Goal: Complete application form: Complete application form

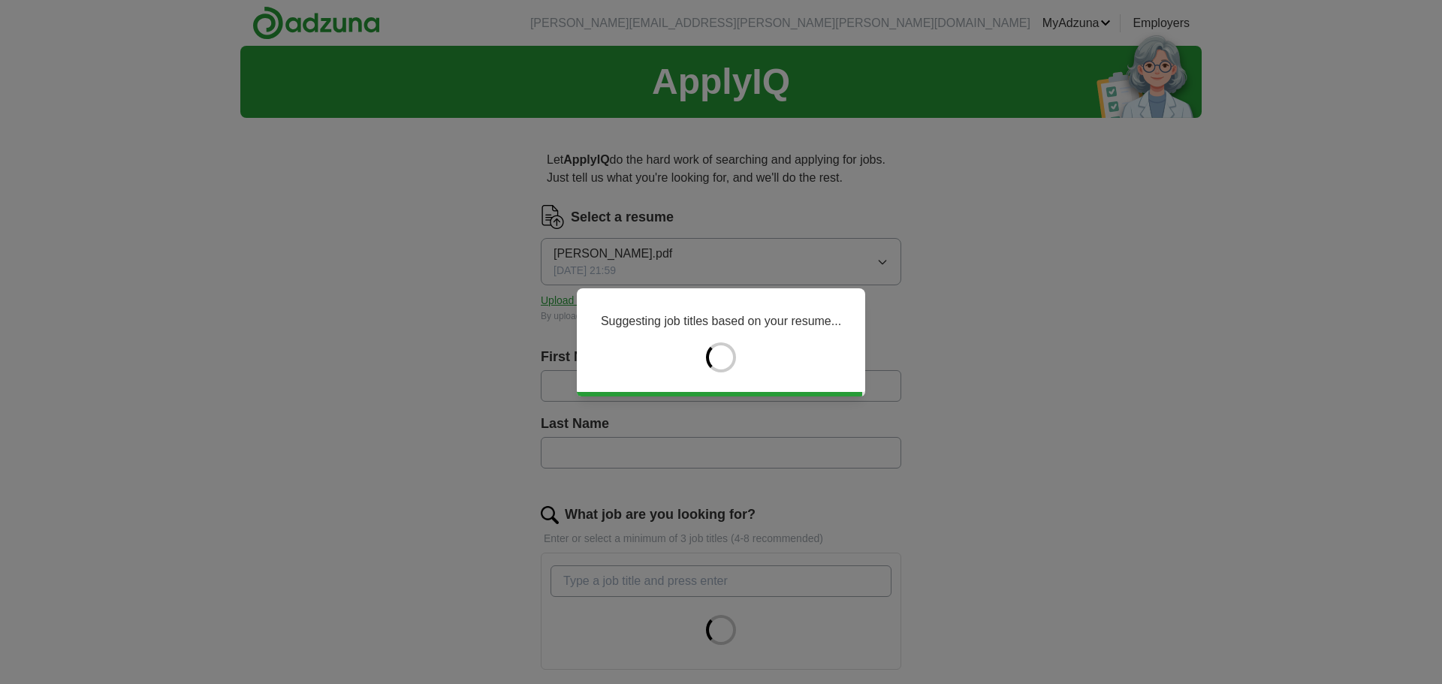
type input "*******"
type input "******"
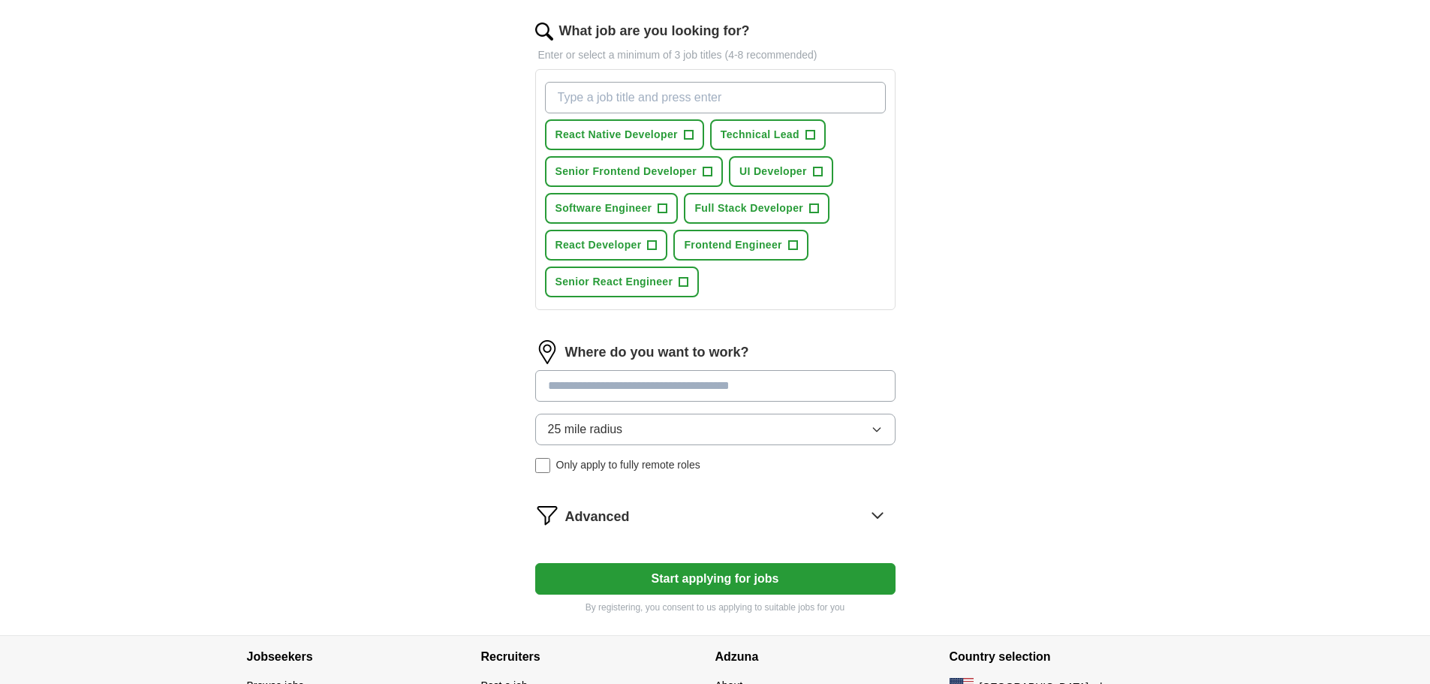
scroll to position [586, 0]
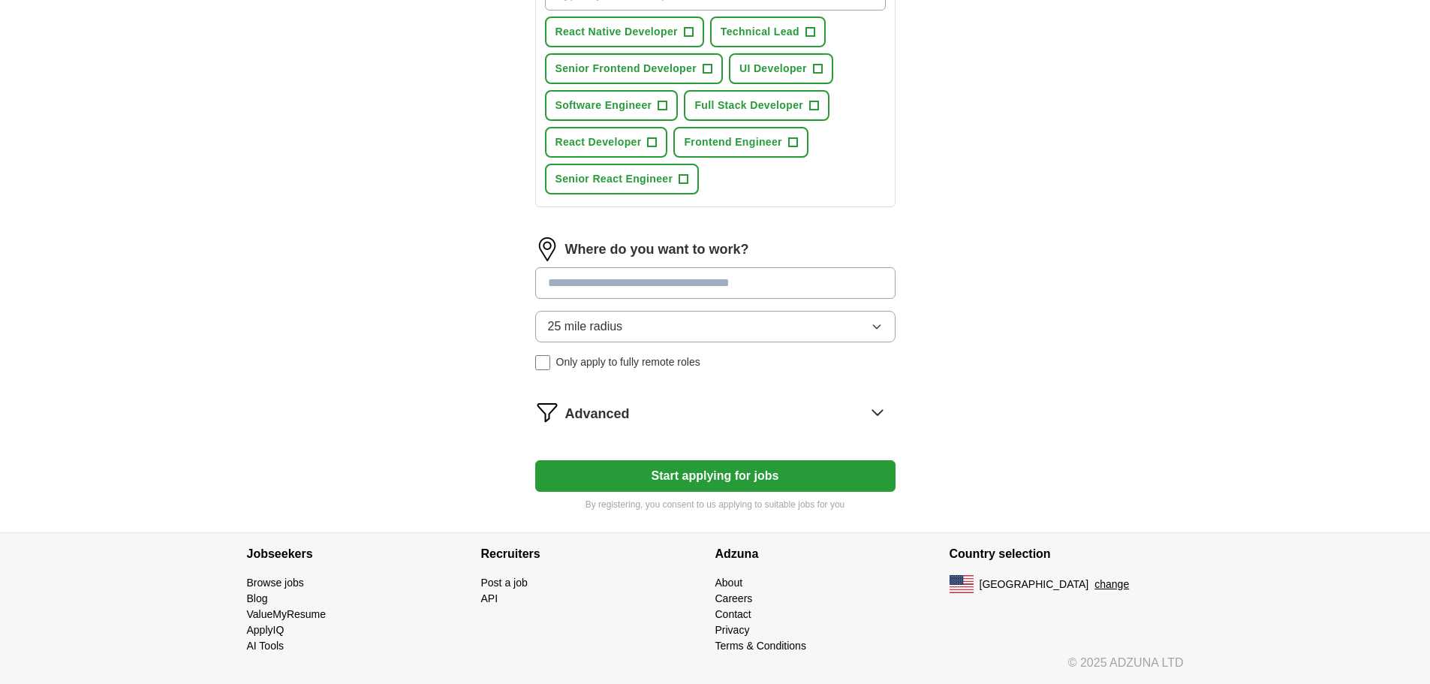
click at [710, 469] on button "Start applying for jobs" at bounding box center [715, 476] width 360 height 32
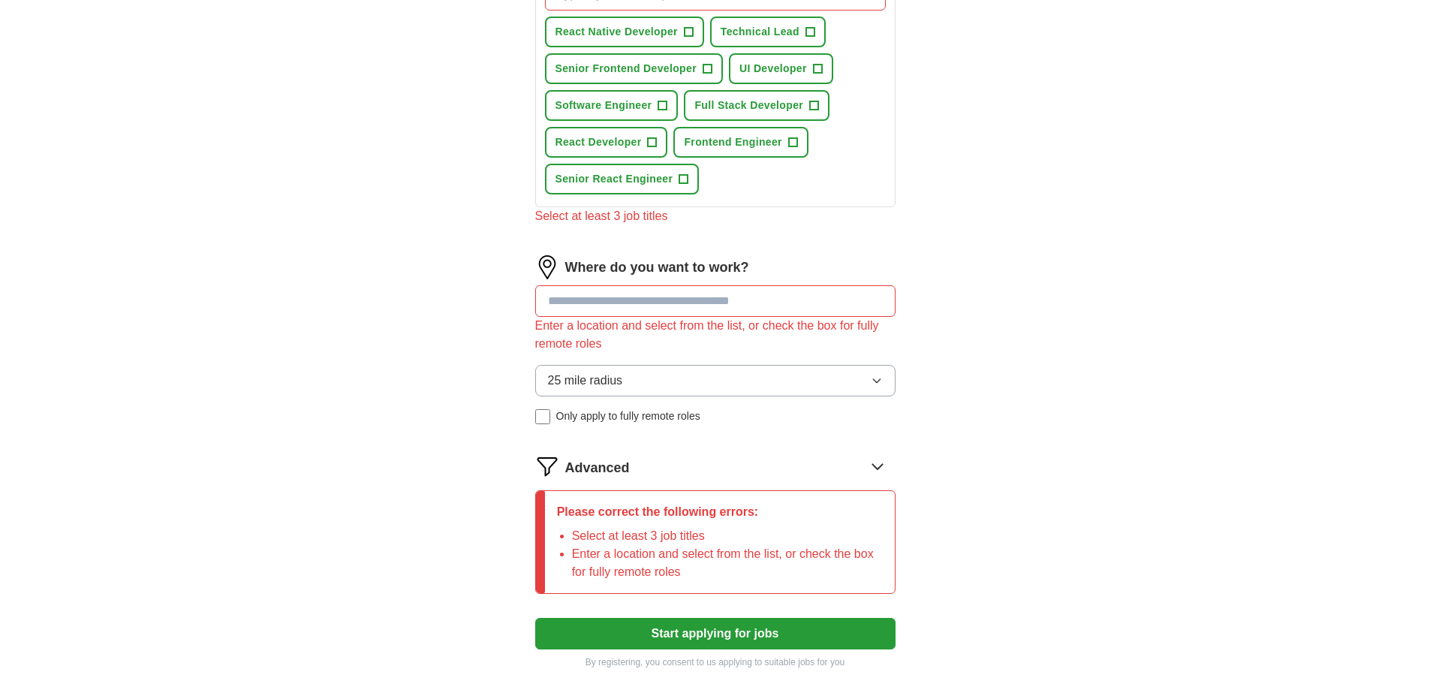
click at [674, 307] on input at bounding box center [715, 301] width 360 height 32
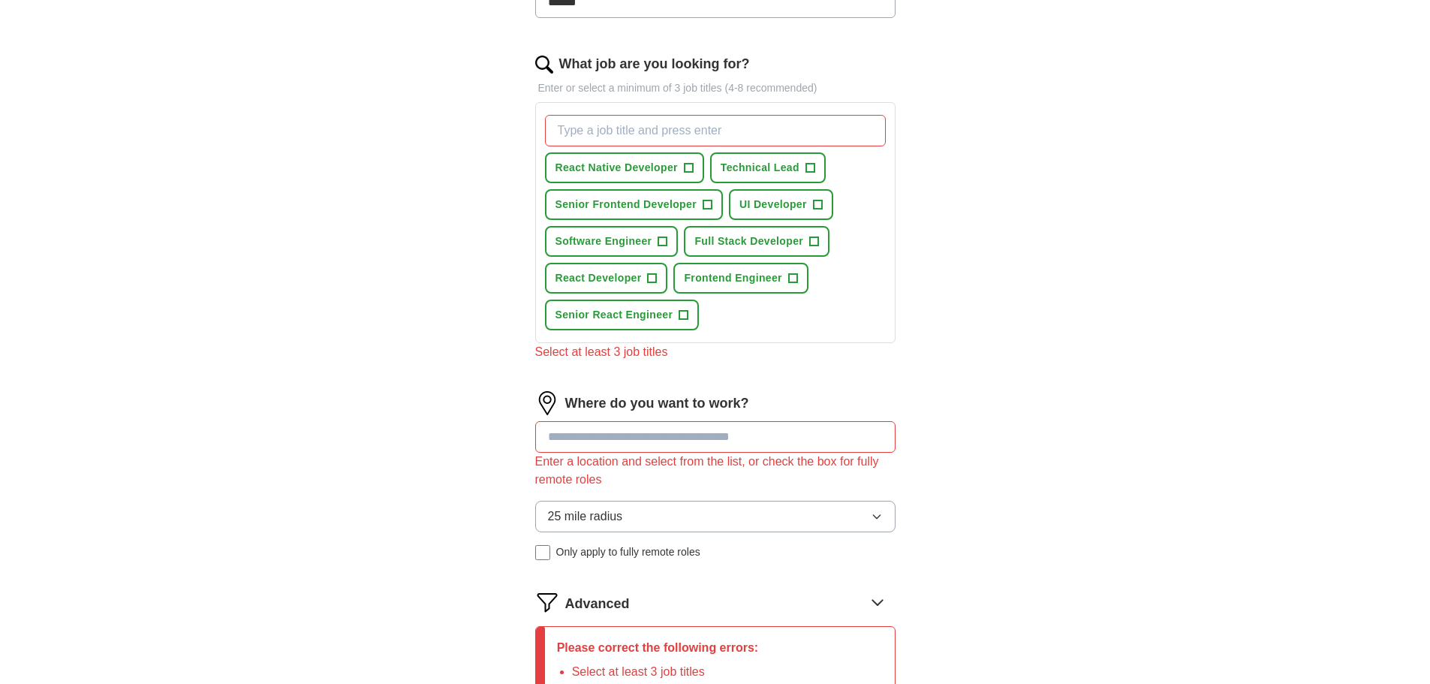
scroll to position [744, 0]
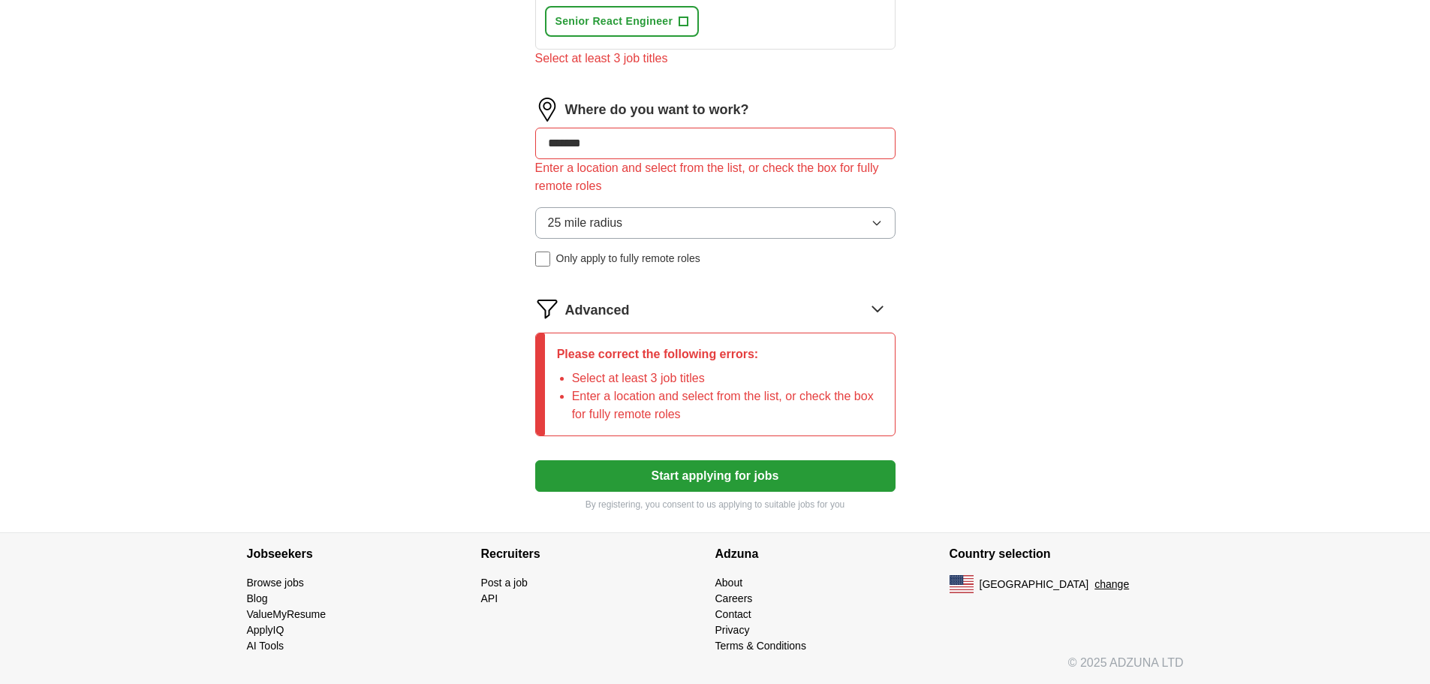
type input "******"
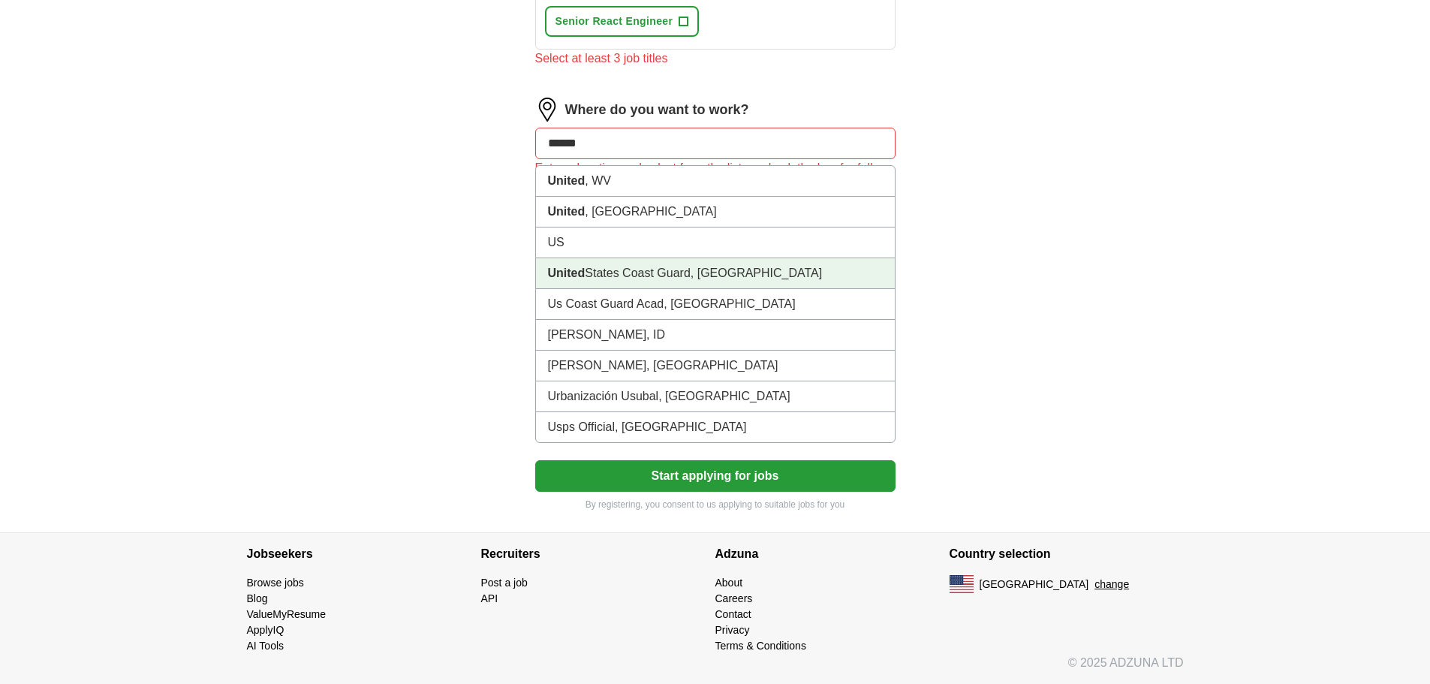
click at [673, 282] on li "United States Coast Guard, [GEOGRAPHIC_DATA]" at bounding box center [715, 273] width 359 height 31
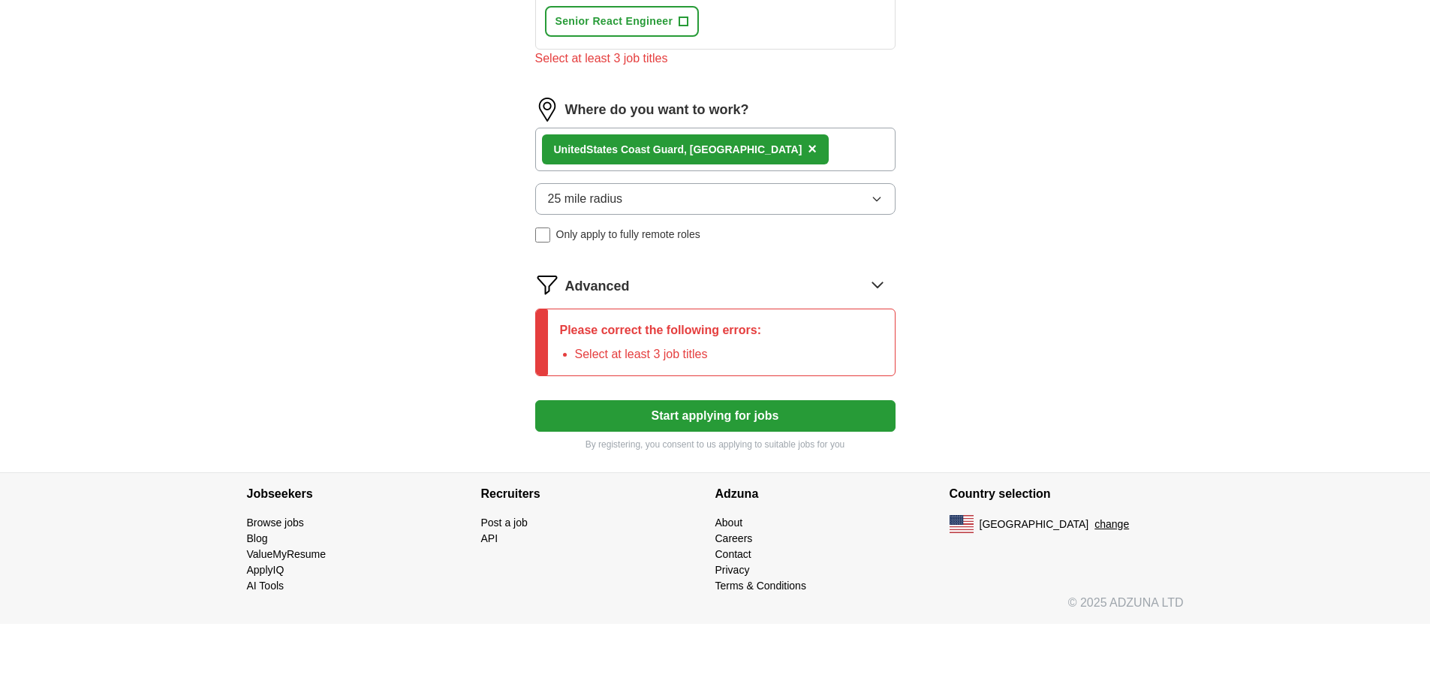
scroll to position [684, 0]
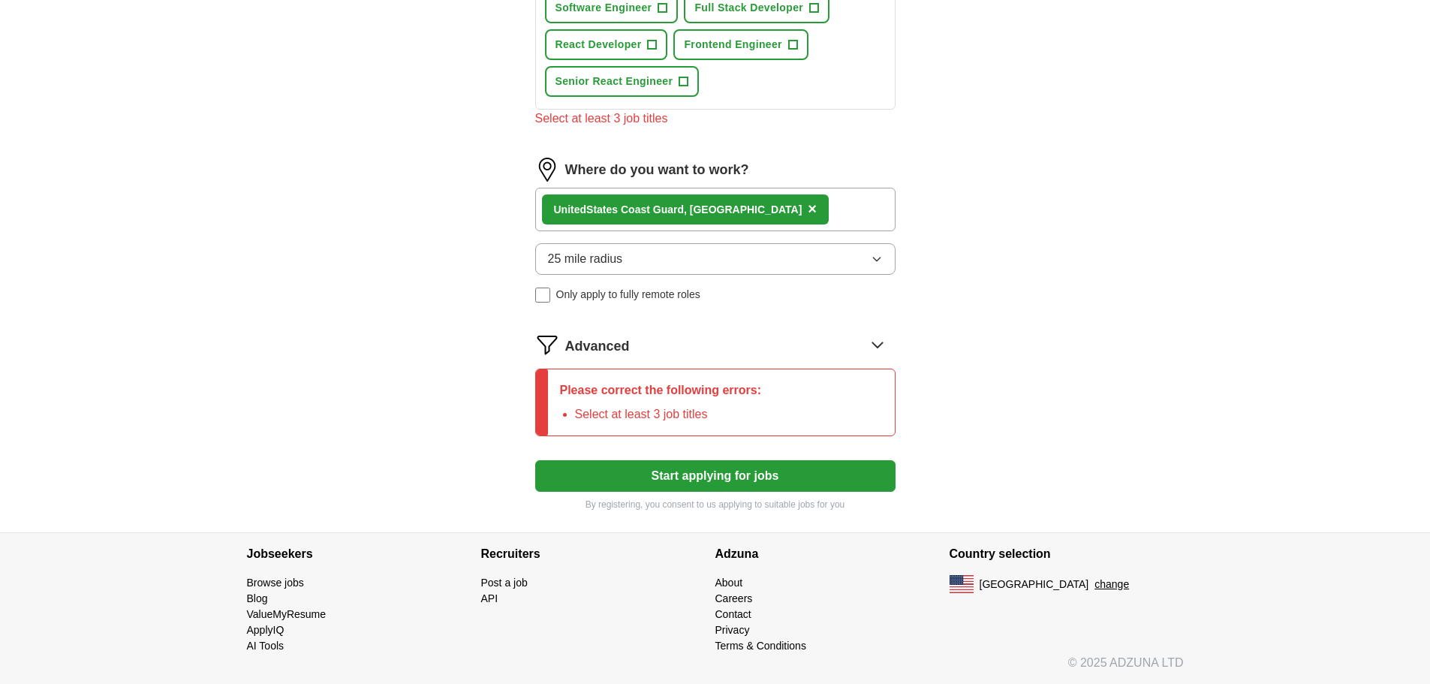
click at [631, 300] on span "Only apply to fully remote roles" at bounding box center [628, 295] width 144 height 16
click at [708, 479] on button "Start applying for jobs" at bounding box center [715, 476] width 360 height 32
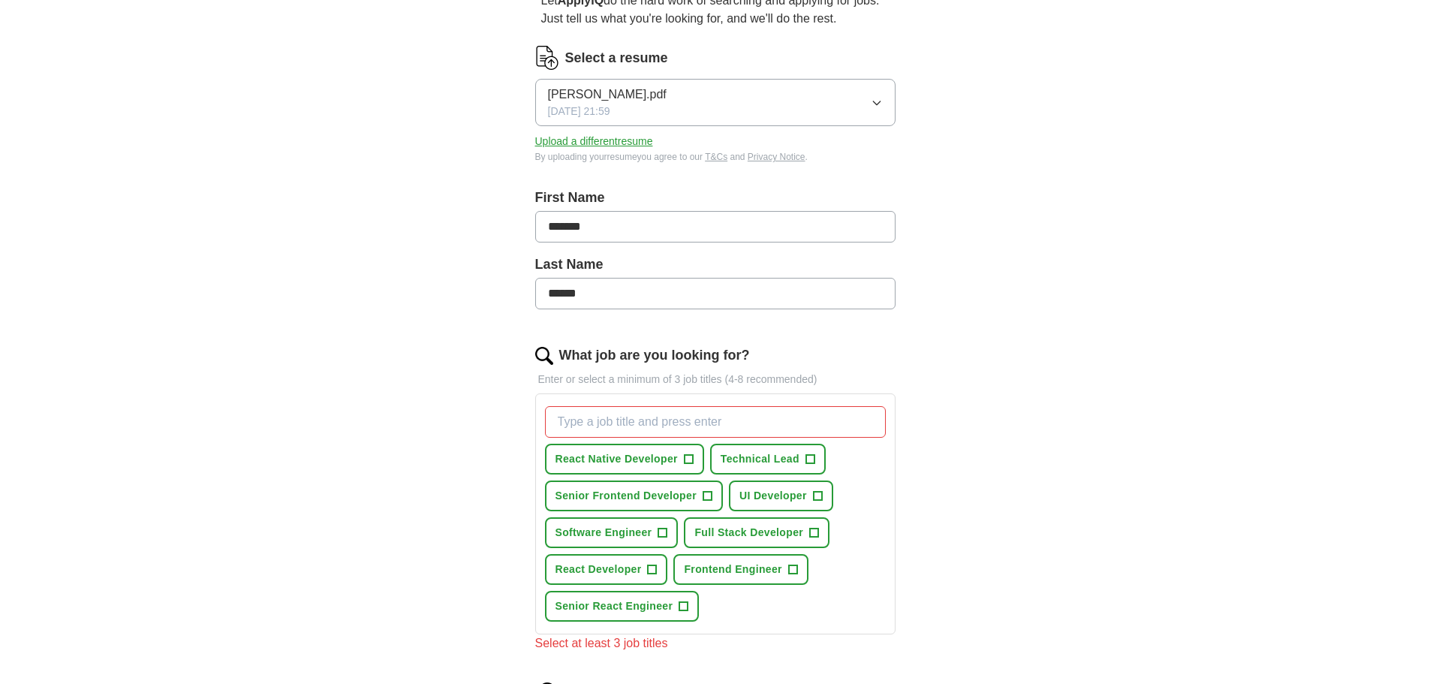
scroll to position [158, 0]
click at [753, 411] on input "What job are you looking for?" at bounding box center [715, 423] width 341 height 32
click at [611, 451] on button "React Native Developer +" at bounding box center [624, 460] width 159 height 31
drag, startPoint x: 570, startPoint y: 463, endPoint x: 593, endPoint y: 460, distance: 23.5
click at [574, 463] on span "React Native Developer" at bounding box center [617, 460] width 122 height 16
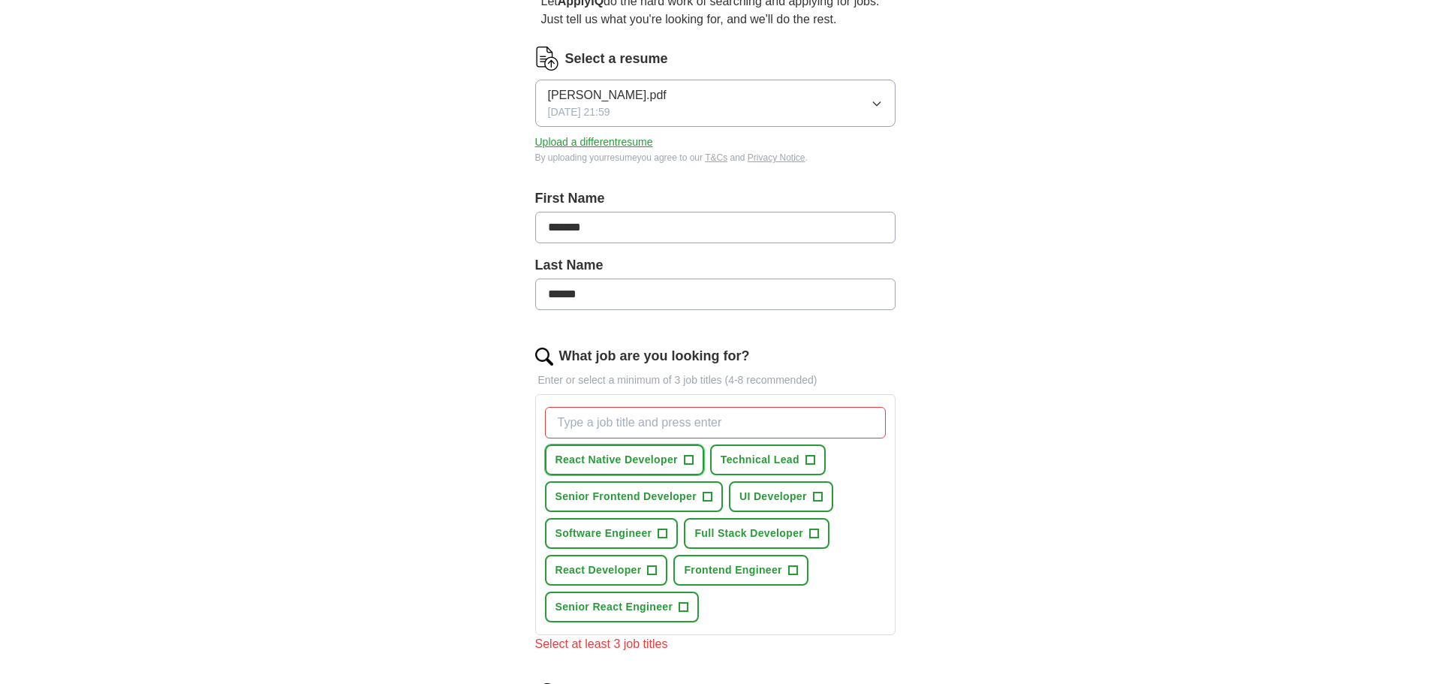
scroll to position [309, 0]
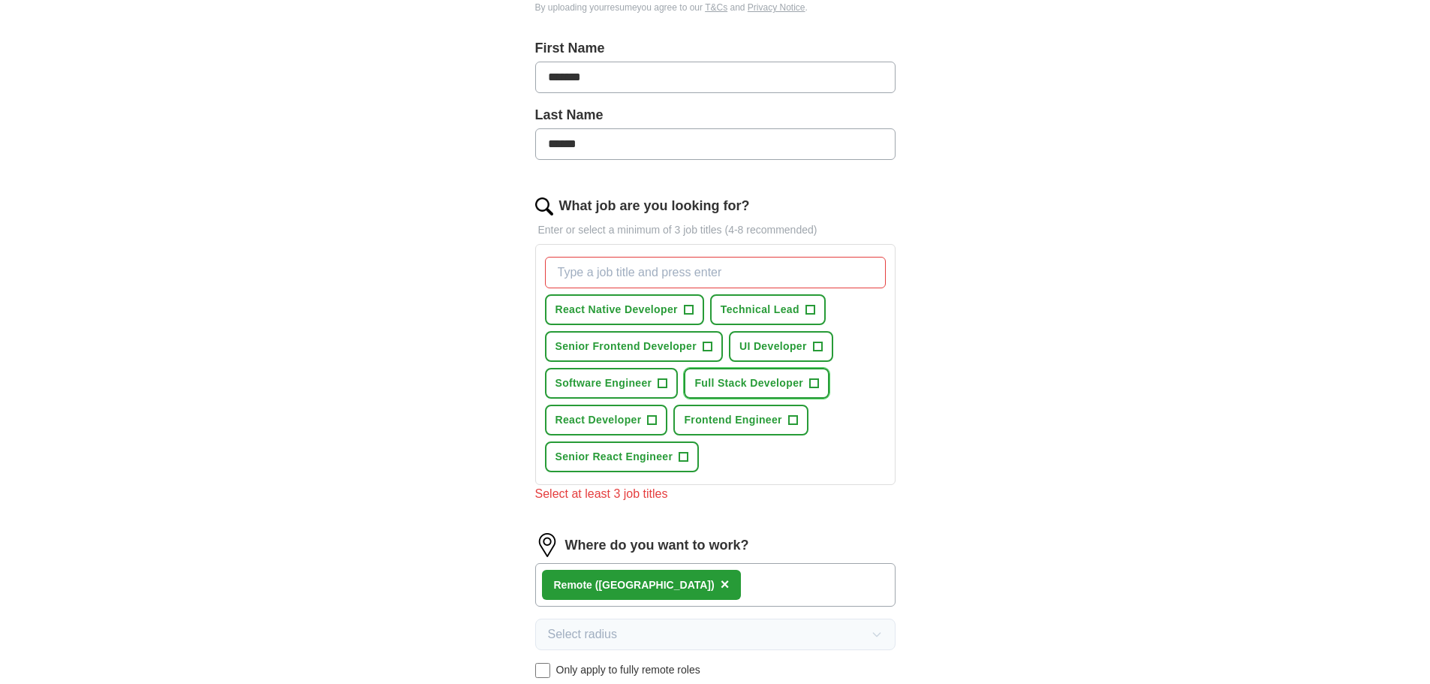
click at [726, 391] on button "Full Stack Developer +" at bounding box center [757, 383] width 146 height 31
drag, startPoint x: 719, startPoint y: 417, endPoint x: 630, endPoint y: 423, distance: 89.6
click at [719, 417] on span "Frontend Engineer" at bounding box center [733, 420] width 98 height 16
click at [602, 415] on span "React Developer" at bounding box center [599, 420] width 86 height 16
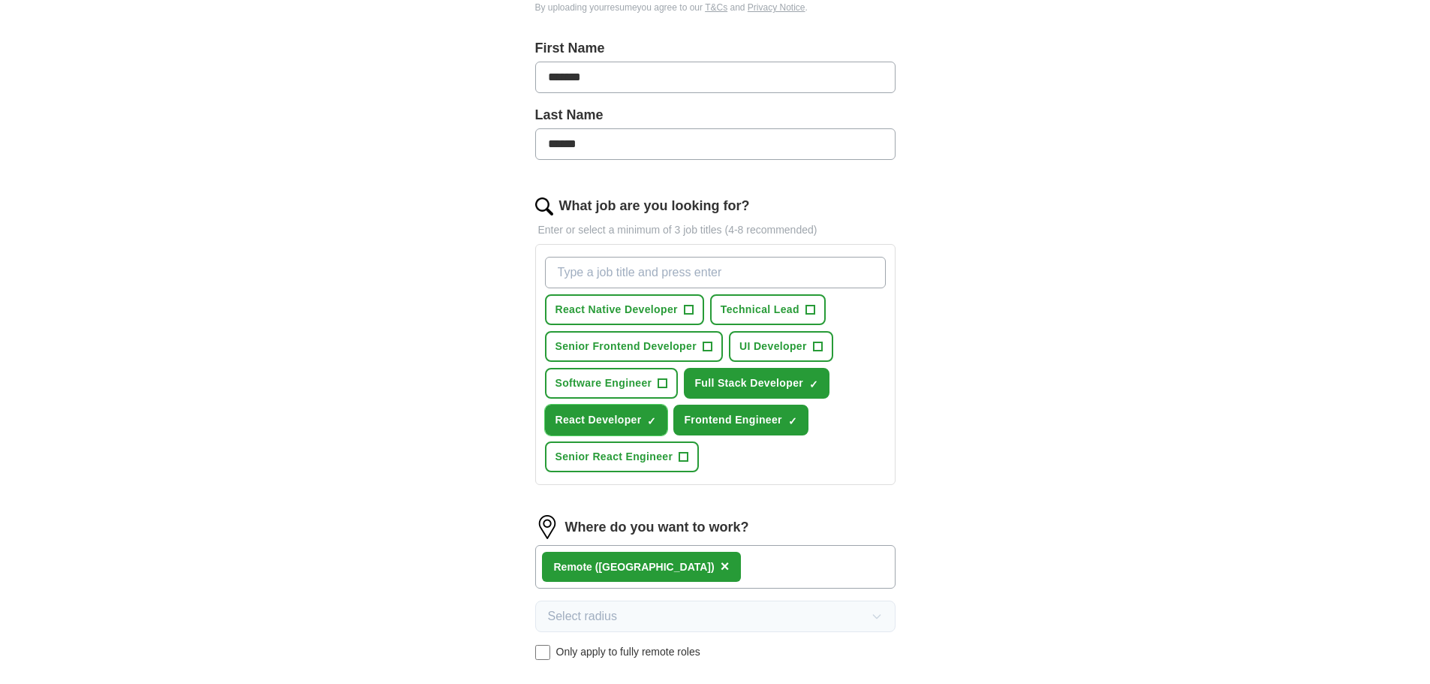
scroll to position [598, 0]
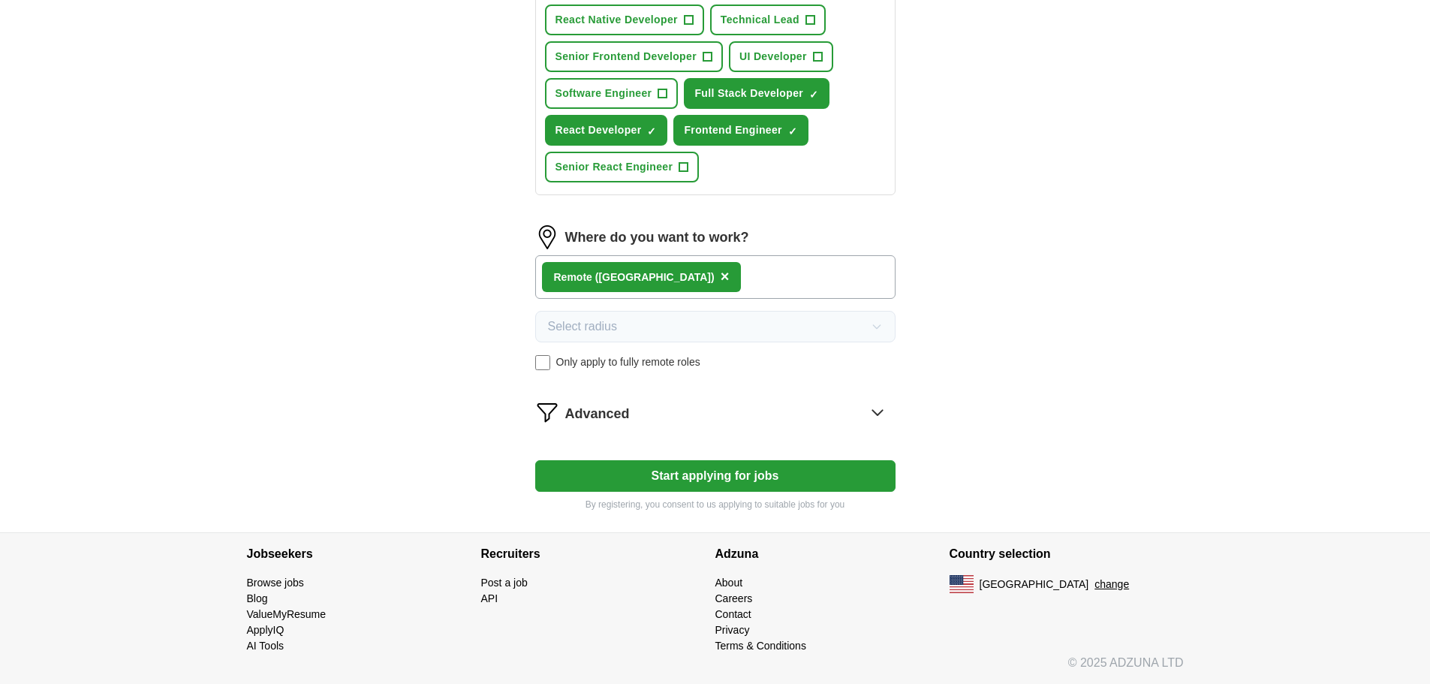
click at [647, 469] on button "Start applying for jobs" at bounding box center [715, 476] width 360 height 32
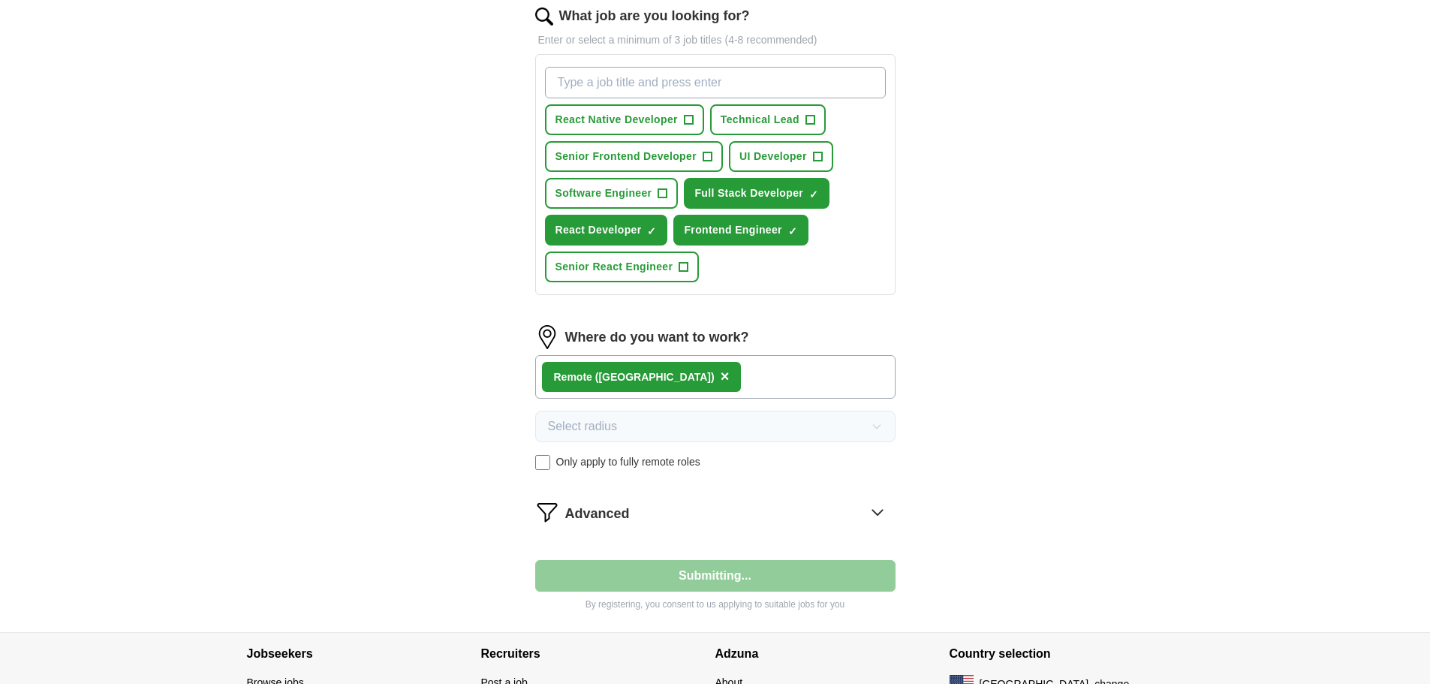
select select "**"
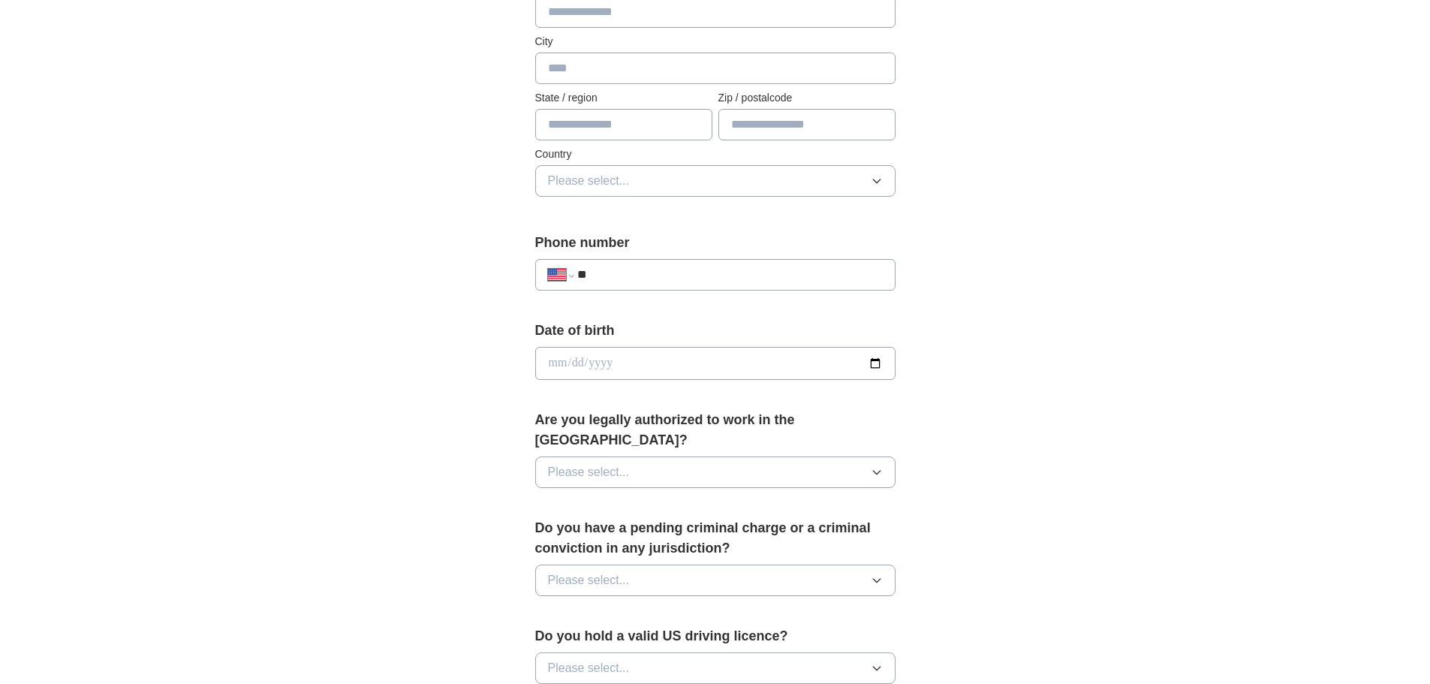
scroll to position [751, 0]
